Goal: Use online tool/utility: Utilize a website feature to perform a specific function

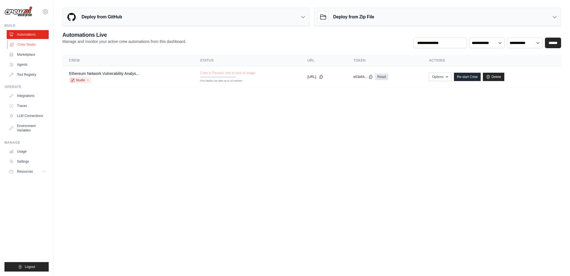
click at [36, 44] on link "Crew Studio" at bounding box center [28, 44] width 42 height 9
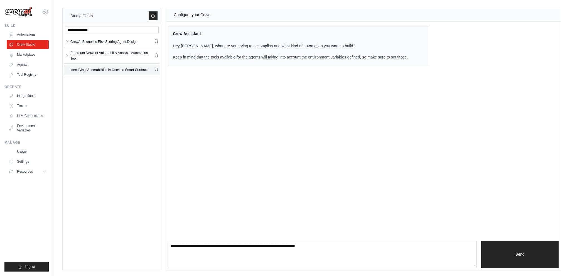
click at [82, 71] on div "Identifying Vulnerabilities in Onchain Smart Contracts" at bounding box center [109, 70] width 79 height 6
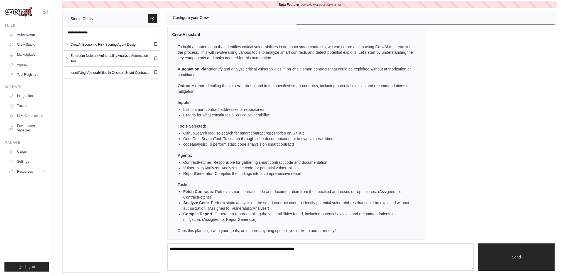
scroll to position [7, 0]
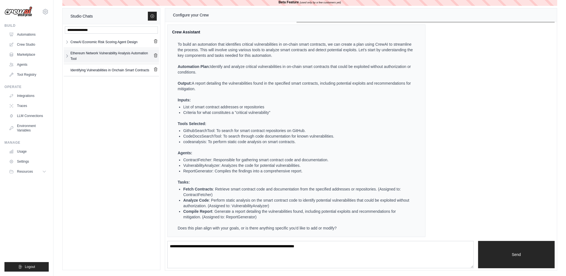
click at [84, 57] on div "Ethereum Network Vulnerability Analysis Automation Tool" at bounding box center [111, 55] width 83 height 11
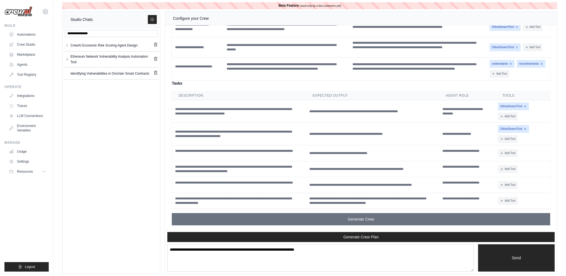
scroll to position [7, 0]
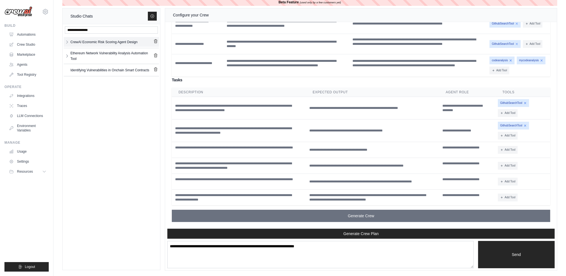
click at [90, 43] on div "CrewAI Economic Risk Scoring Agent Design" at bounding box center [103, 42] width 67 height 6
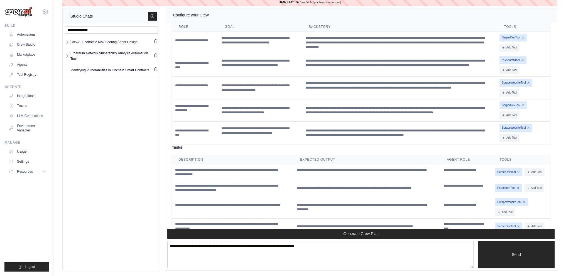
scroll to position [2161, 0]
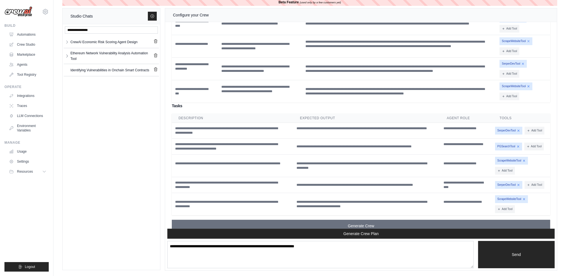
click at [511, 10] on button "Add Tool" at bounding box center [509, 6] width 20 height 8
click at [108, 193] on div "CrewAI Economic Risk Scoring Agent Design CrewAI Economic ... ** **" at bounding box center [111, 147] width 97 height 246
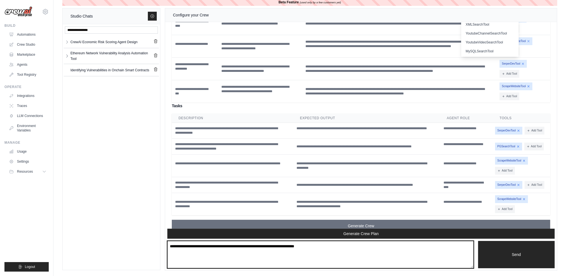
click at [428, 254] on textarea at bounding box center [320, 254] width 306 height 27
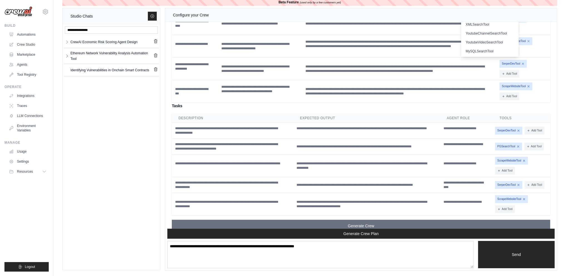
click at [518, 103] on td "ScrapeWebsiteTool Add Tool CodeDocsSearchTool" at bounding box center [523, 91] width 53 height 23
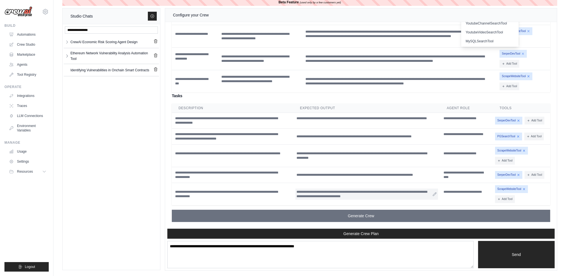
scroll to position [2216, 0]
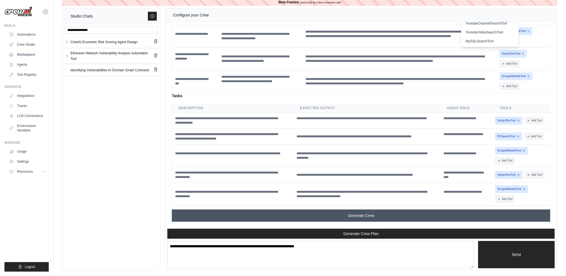
click at [362, 218] on span "Generate Crew" at bounding box center [361, 216] width 26 height 6
